Goal: Task Accomplishment & Management: Manage account settings

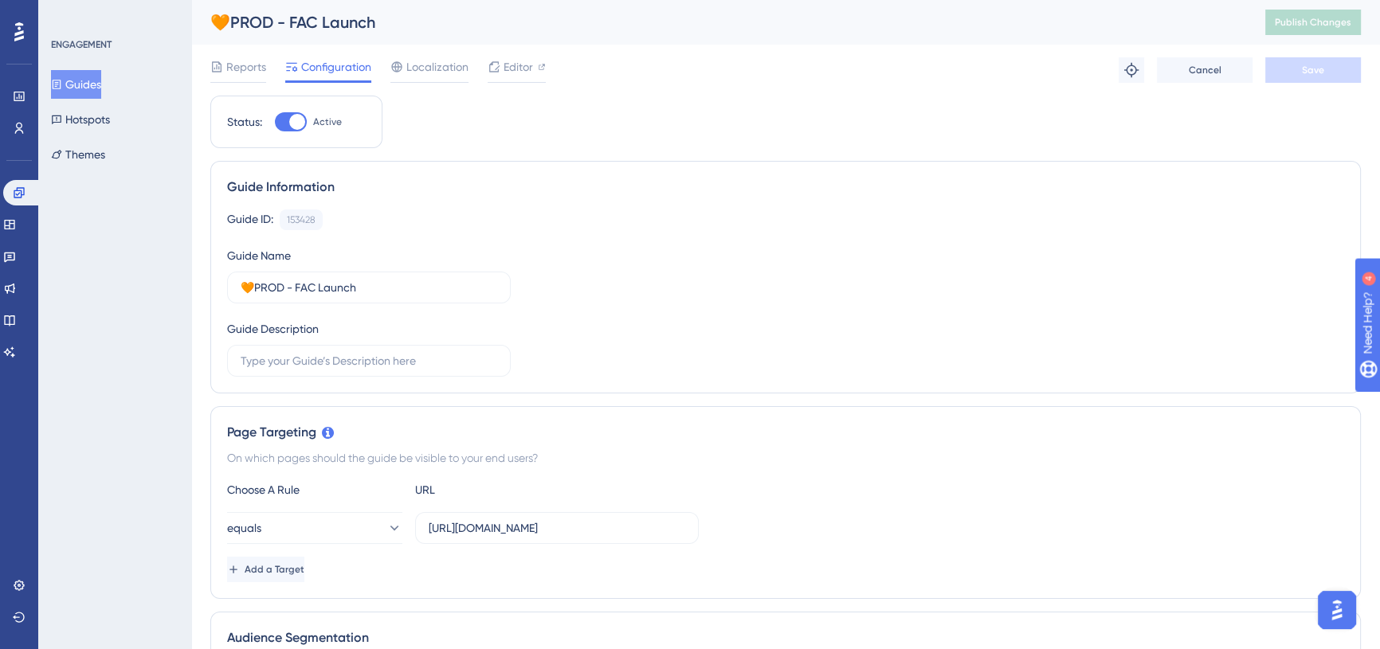
drag, startPoint x: 80, startPoint y: 88, endPoint x: 108, endPoint y: 96, distance: 29.6
click at [80, 88] on button "Guides" at bounding box center [76, 84] width 50 height 29
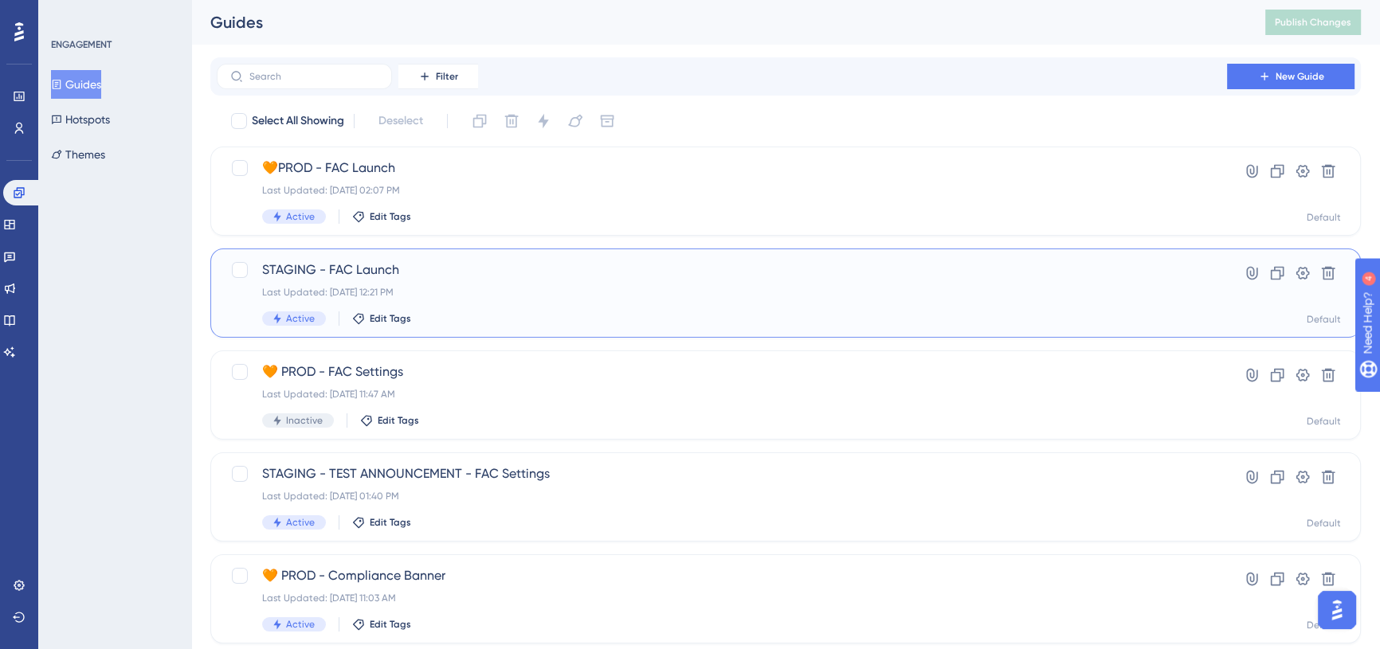
click at [413, 265] on span "STAGING - FAC Launch" at bounding box center [721, 270] width 919 height 19
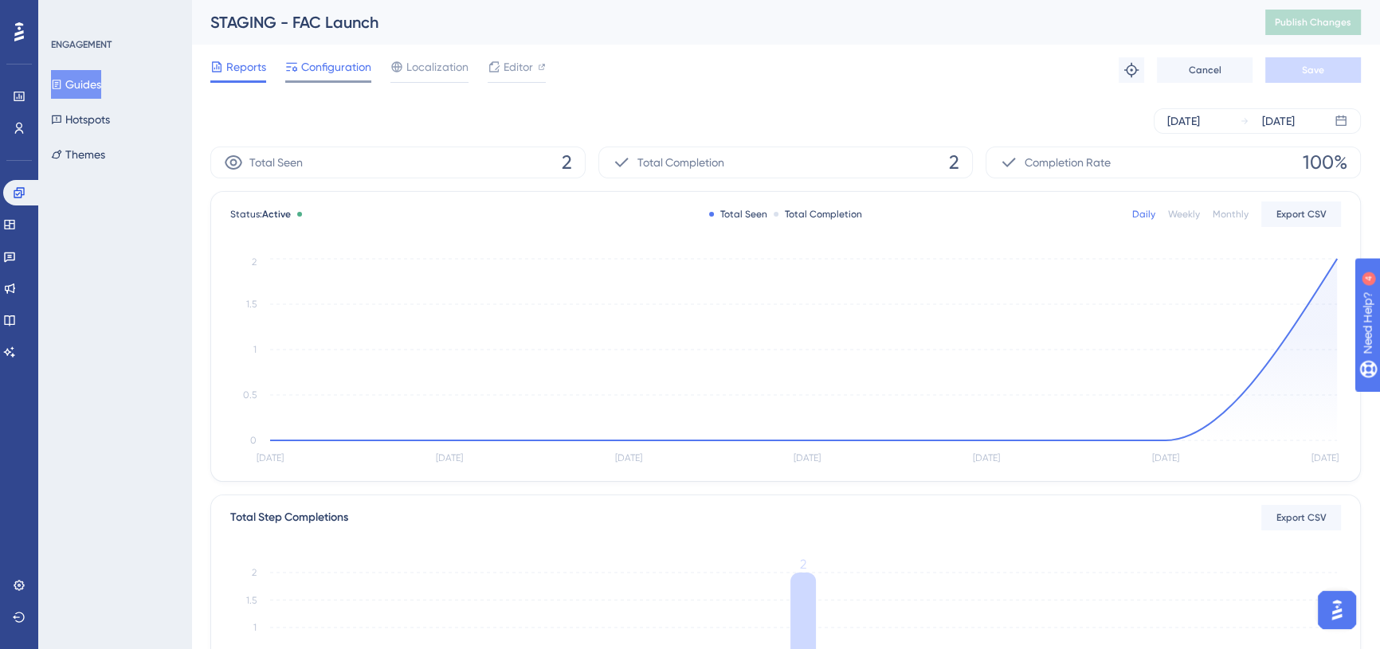
click at [301, 69] on span "Configuration" at bounding box center [336, 66] width 70 height 19
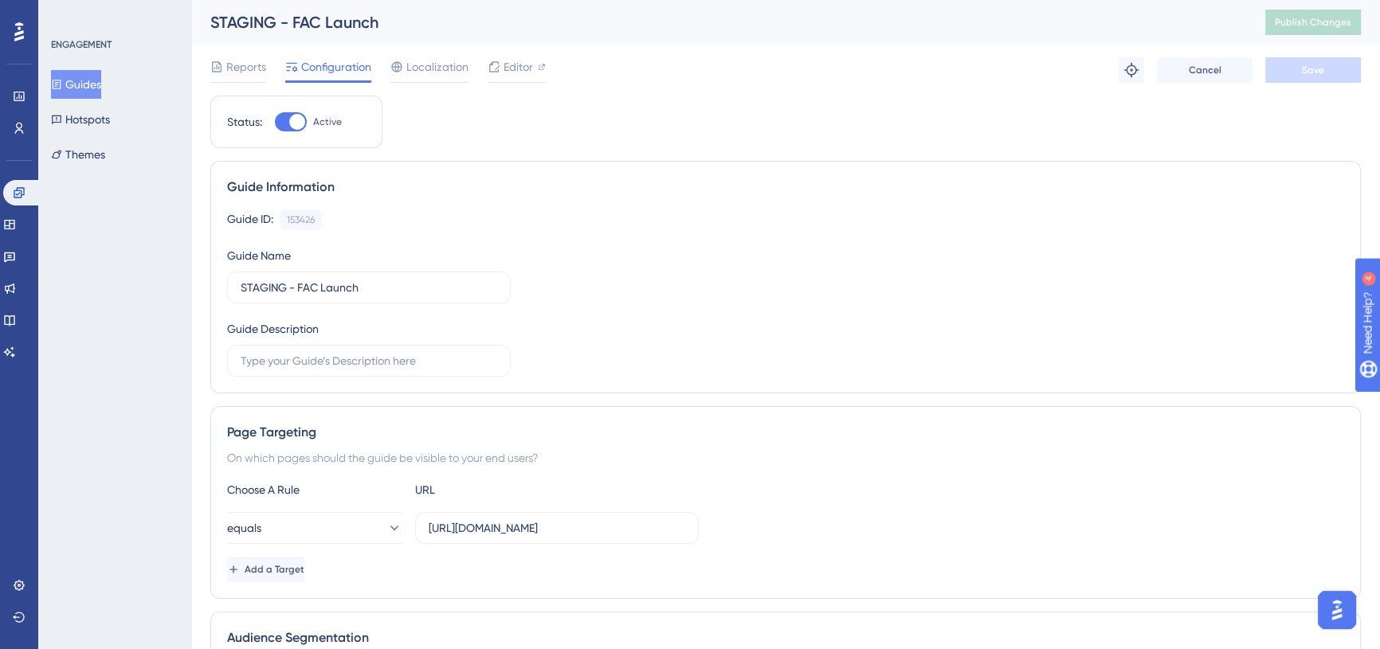
click at [295, 127] on div at bounding box center [297, 122] width 16 height 16
click at [275, 123] on input "Active" at bounding box center [274, 122] width 1 height 1
checkbox input "false"
click at [1323, 64] on button "Save" at bounding box center [1313, 69] width 96 height 25
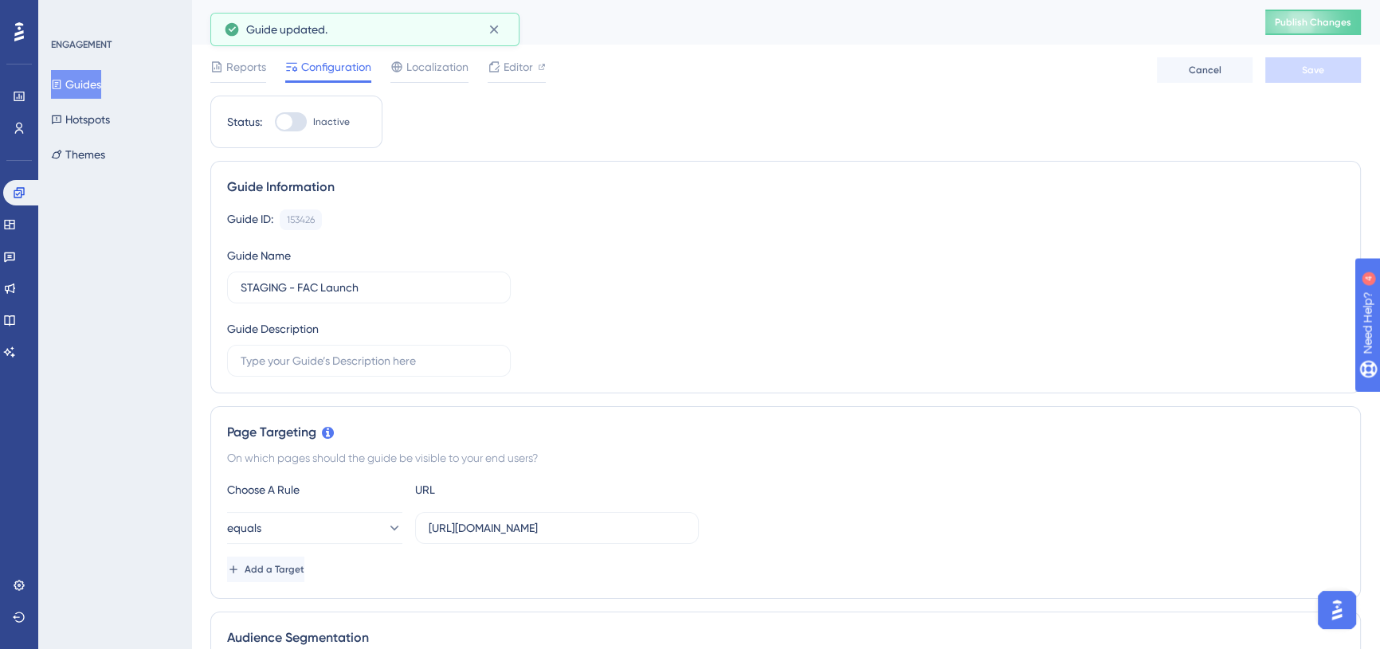
click at [75, 88] on button "Guides" at bounding box center [76, 84] width 50 height 29
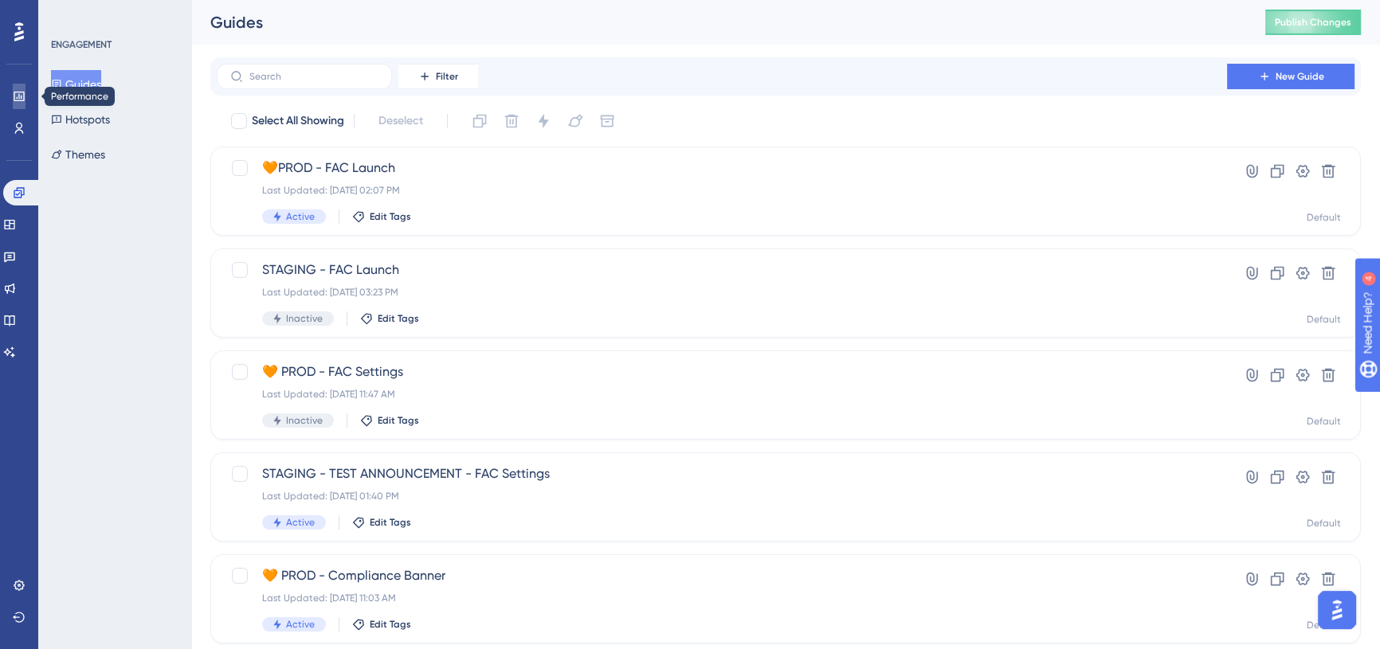
click at [14, 102] on icon at bounding box center [19, 96] width 13 height 13
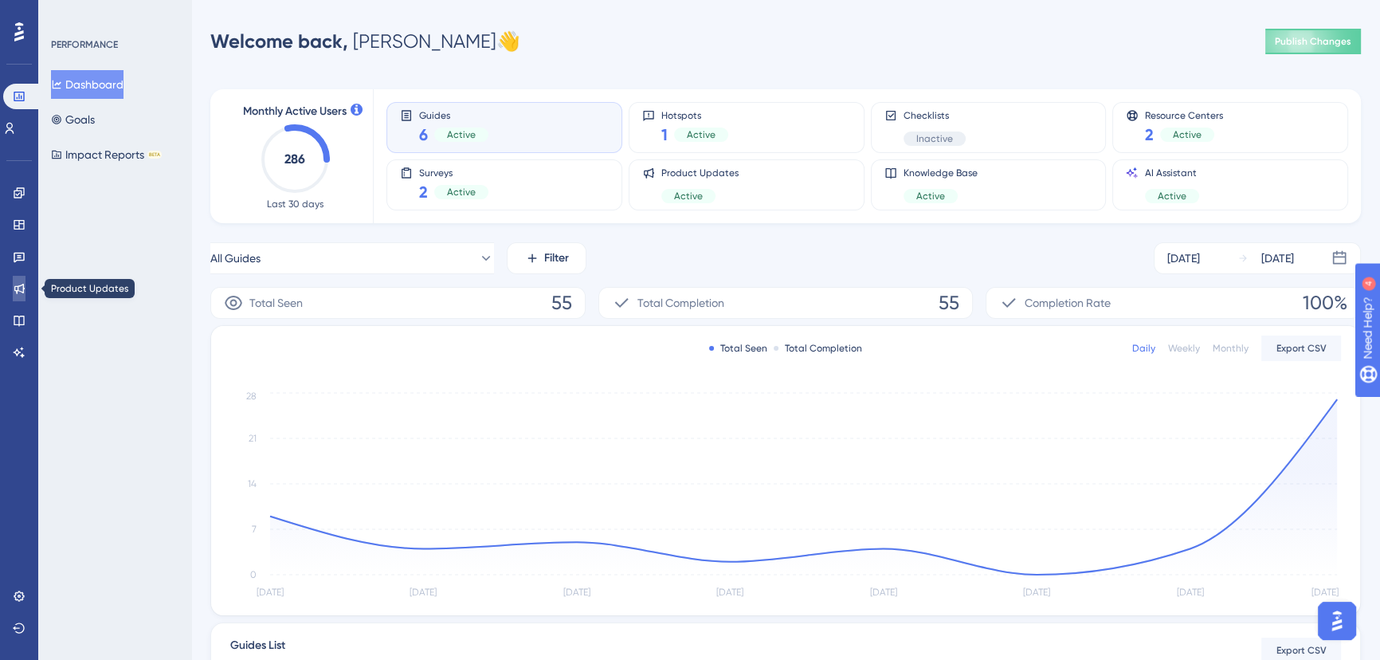
click at [16, 290] on icon at bounding box center [19, 289] width 10 height 10
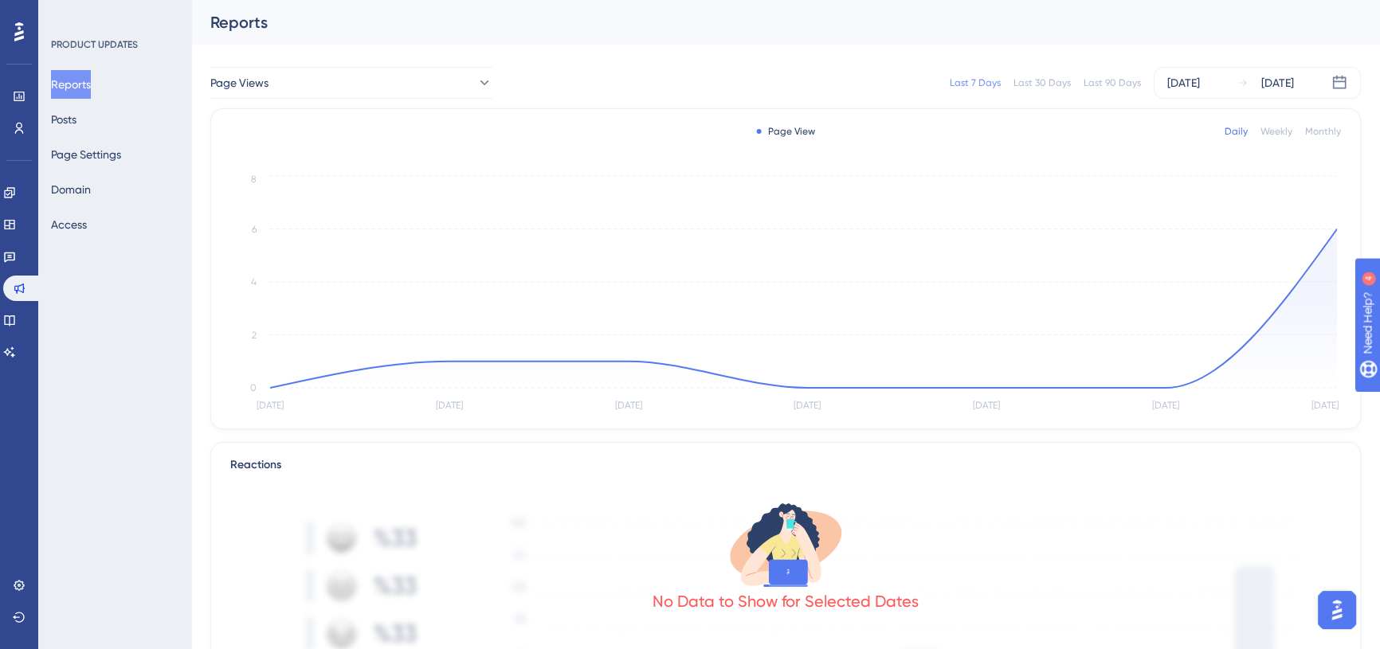
click at [1099, 84] on div "Last 90 Days" at bounding box center [1111, 82] width 57 height 13
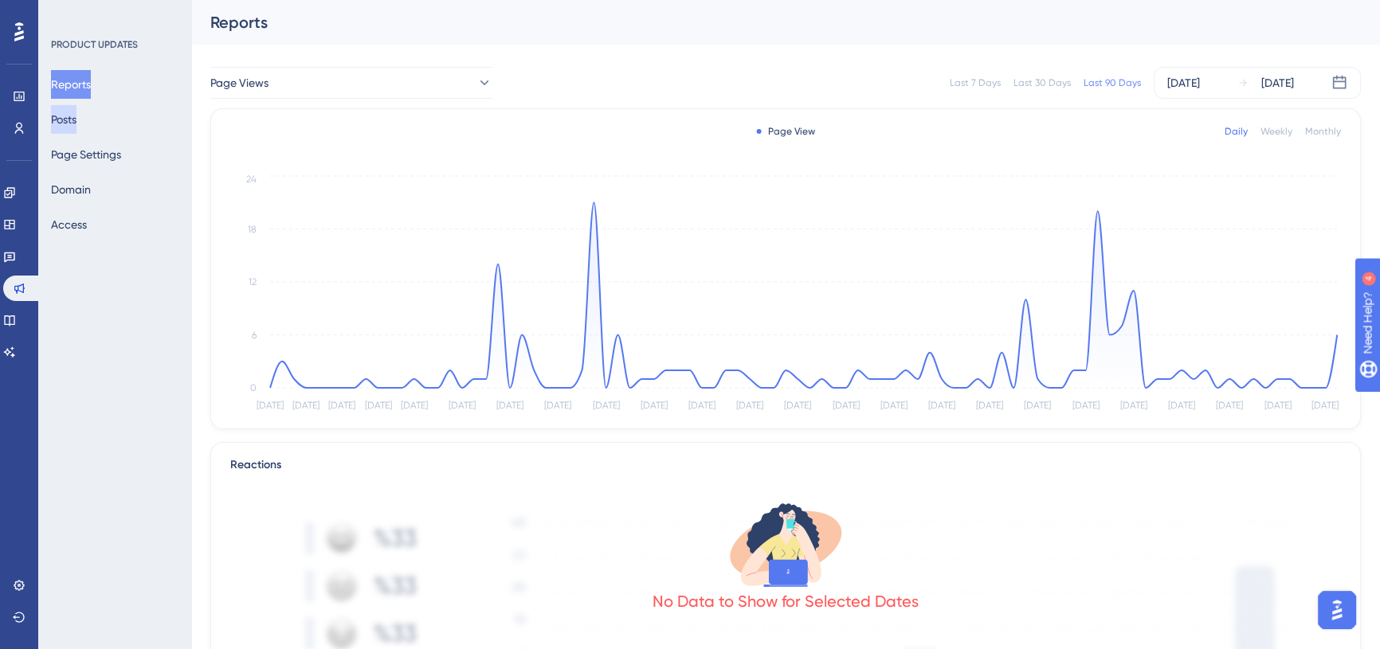
click at [72, 119] on button "Posts" at bounding box center [63, 119] width 25 height 29
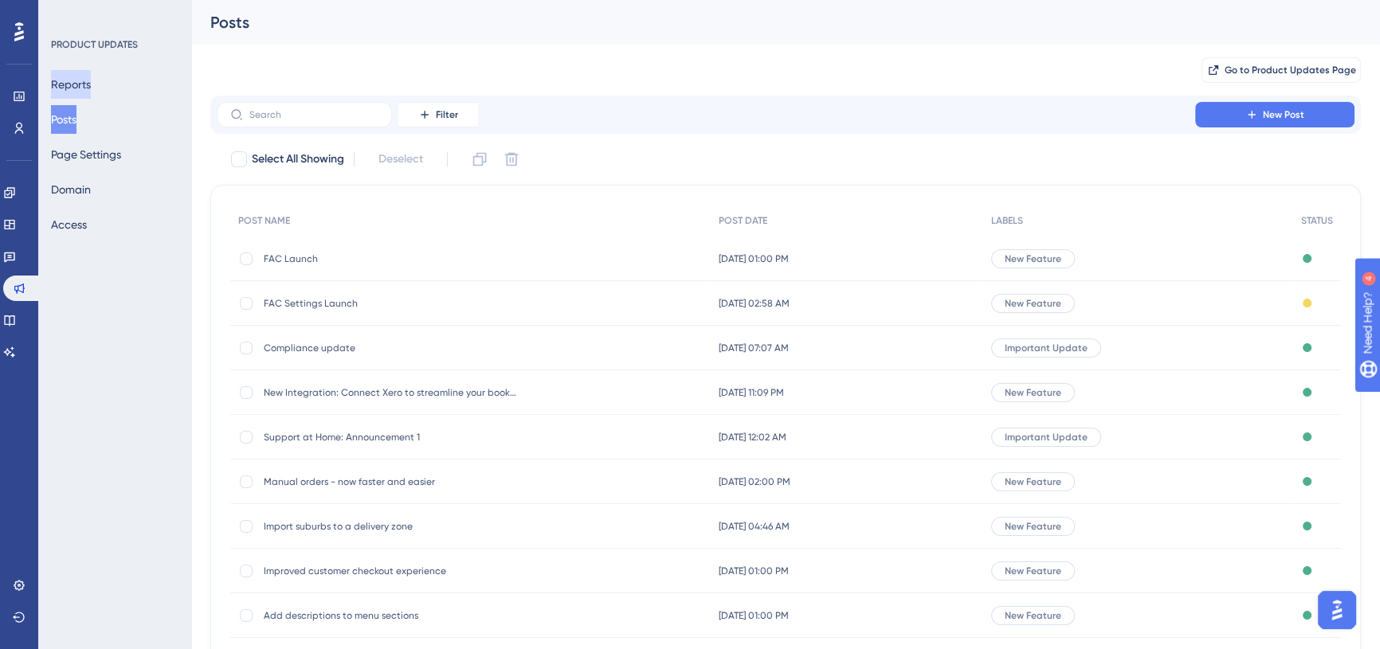
click at [80, 86] on button "Reports" at bounding box center [71, 84] width 40 height 29
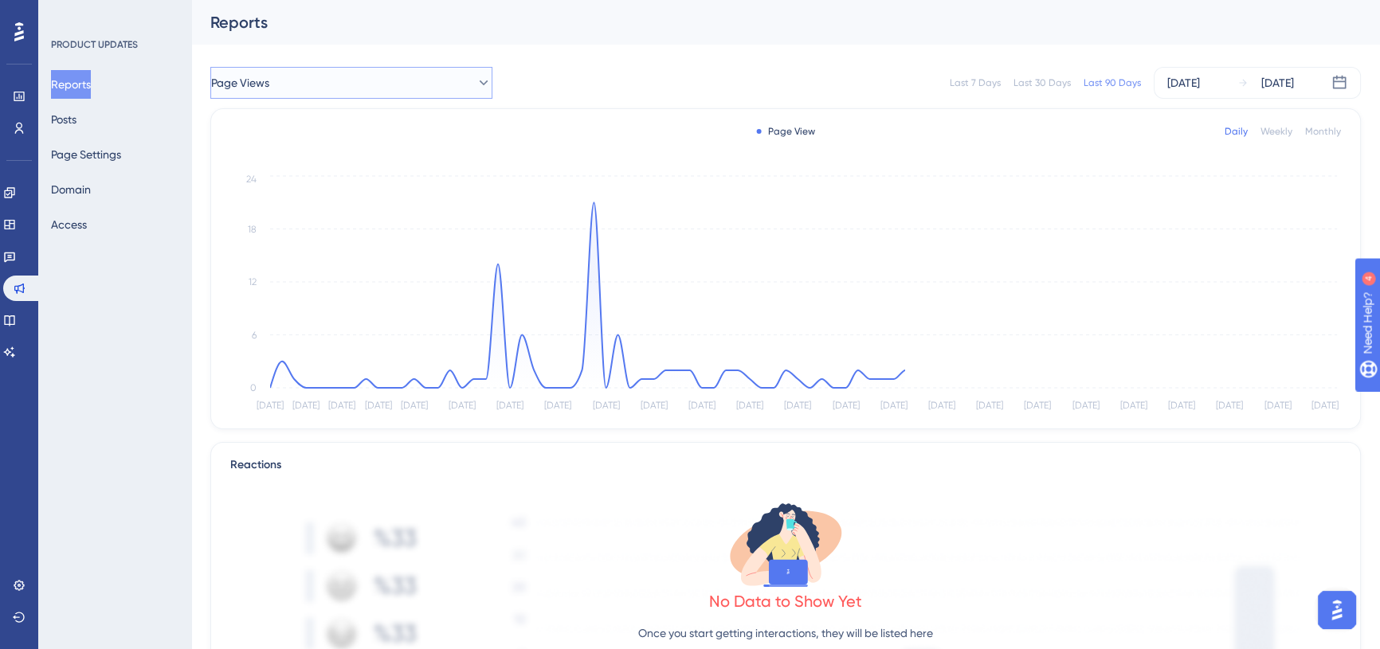
click at [294, 80] on button "Page Views" at bounding box center [351, 83] width 282 height 32
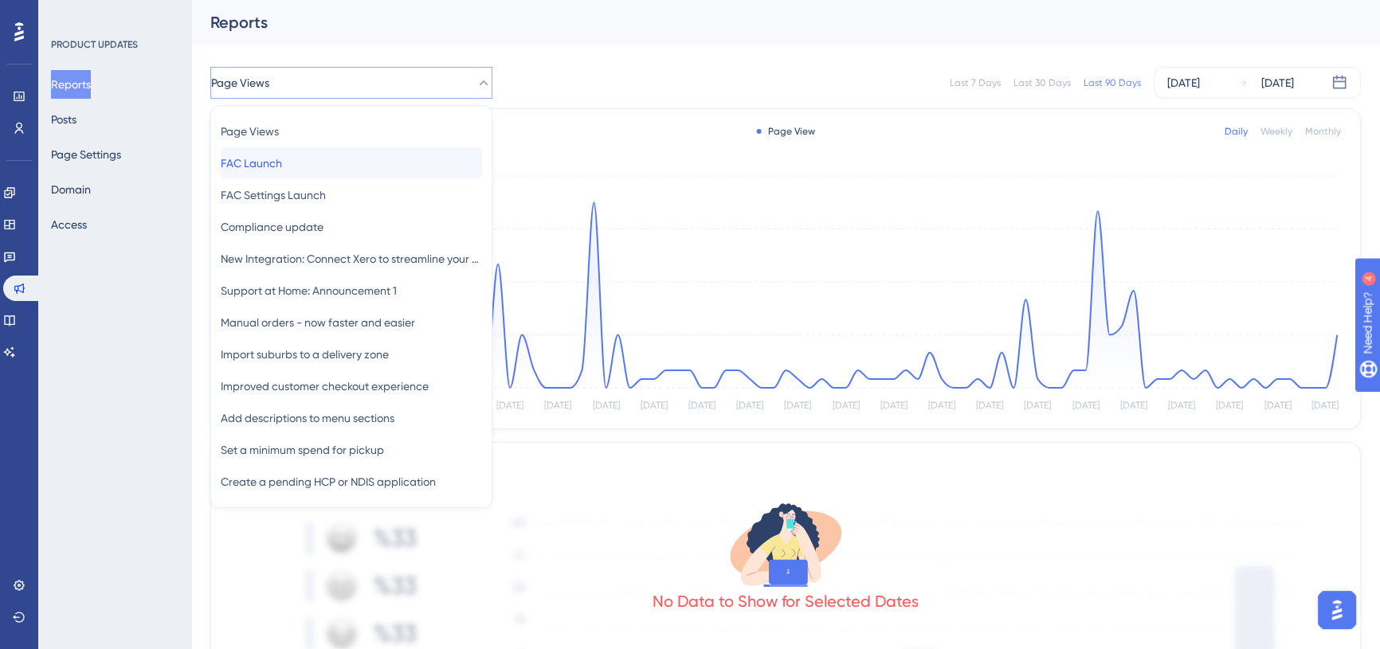
click at [282, 160] on span "FAC Launch" at bounding box center [251, 163] width 61 height 19
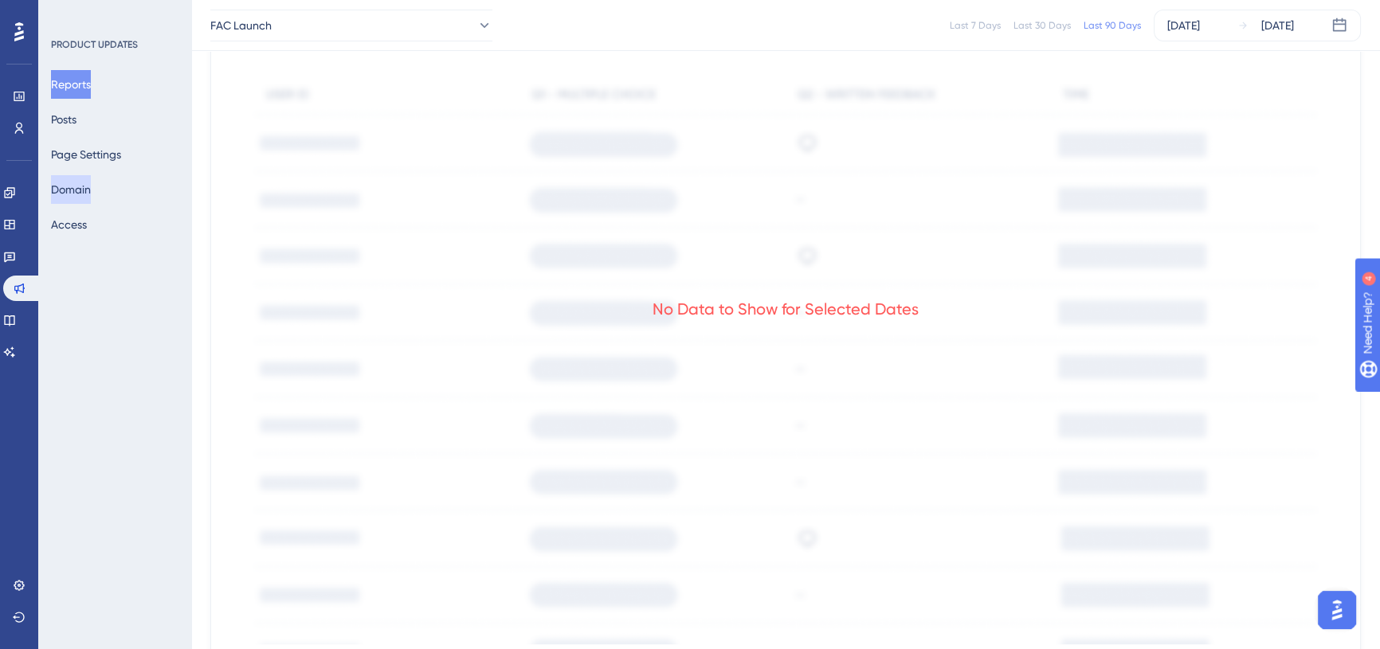
scroll to position [644, 0]
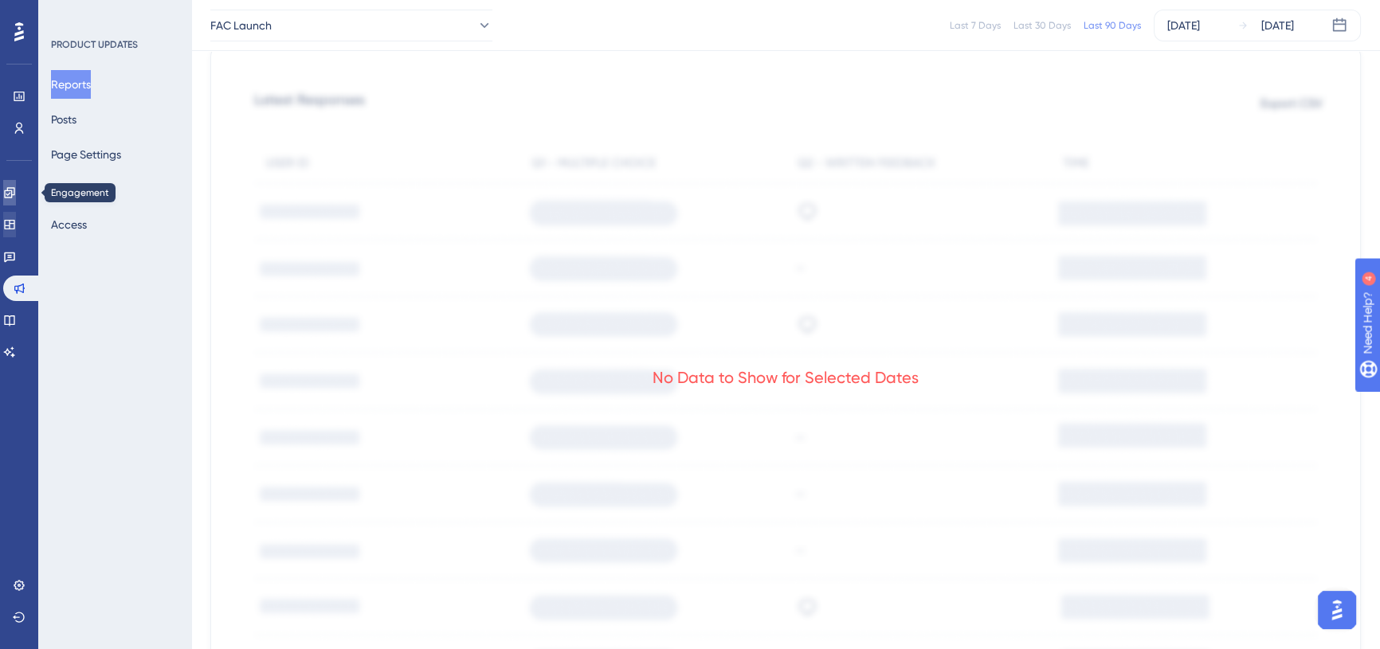
drag, startPoint x: 18, startPoint y: 195, endPoint x: 3, endPoint y: 219, distance: 28.3
click at [16, 195] on icon at bounding box center [9, 192] width 13 height 13
